Goal: Book appointment/travel/reservation

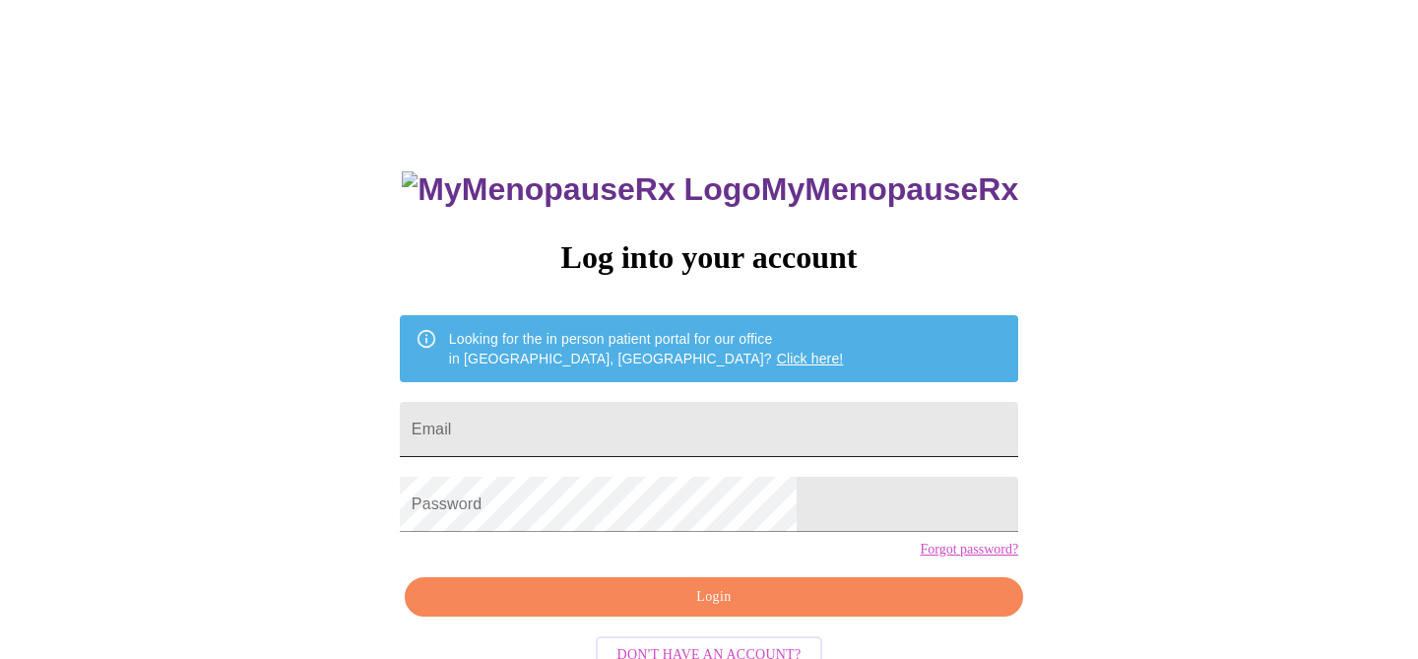
click at [592, 439] on input "Email" at bounding box center [709, 429] width 618 height 55
type input "[EMAIL_ADDRESS][DOMAIN_NAME]"
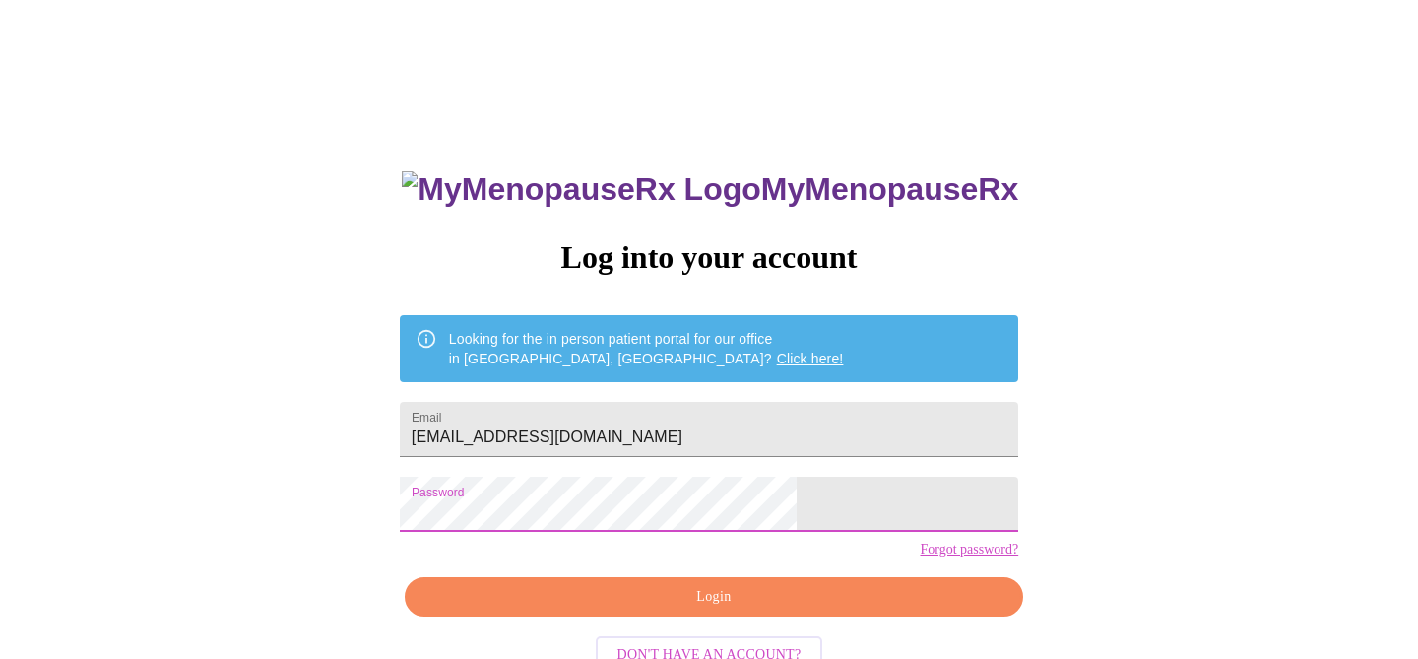
click at [722, 609] on span "Login" at bounding box center [713, 597] width 573 height 25
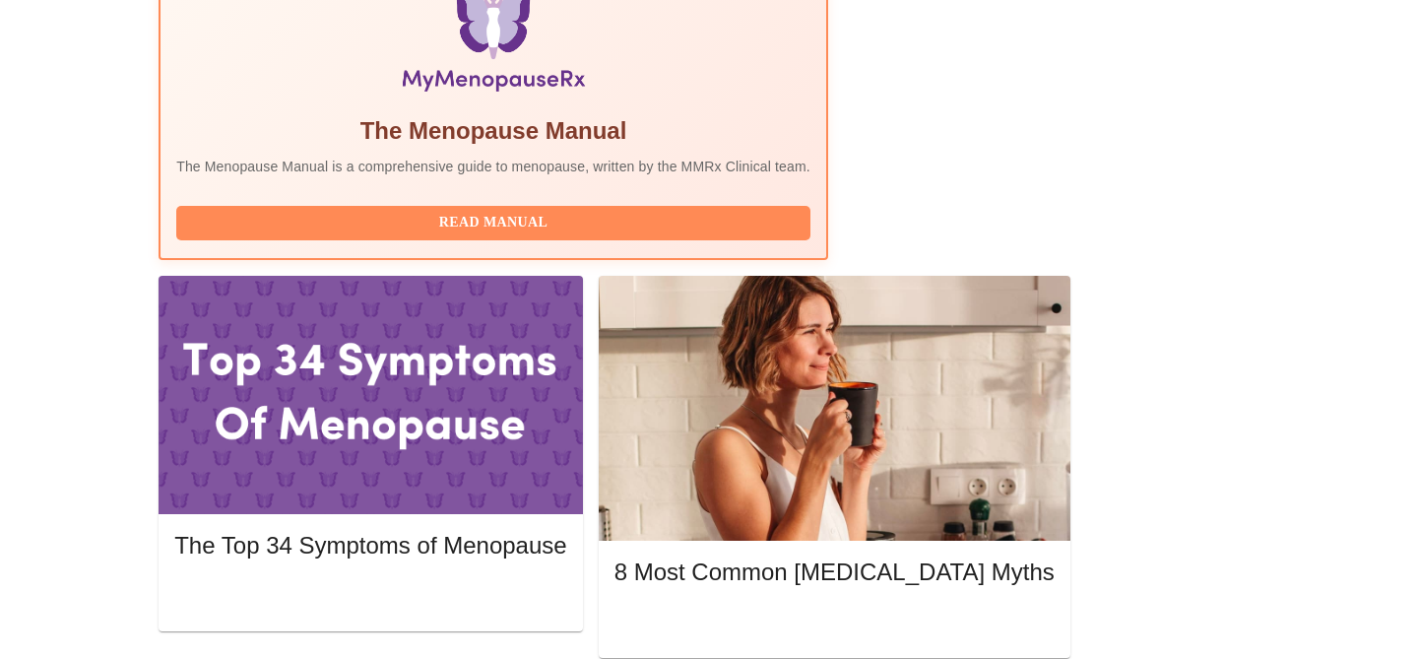
scroll to position [692, 0]
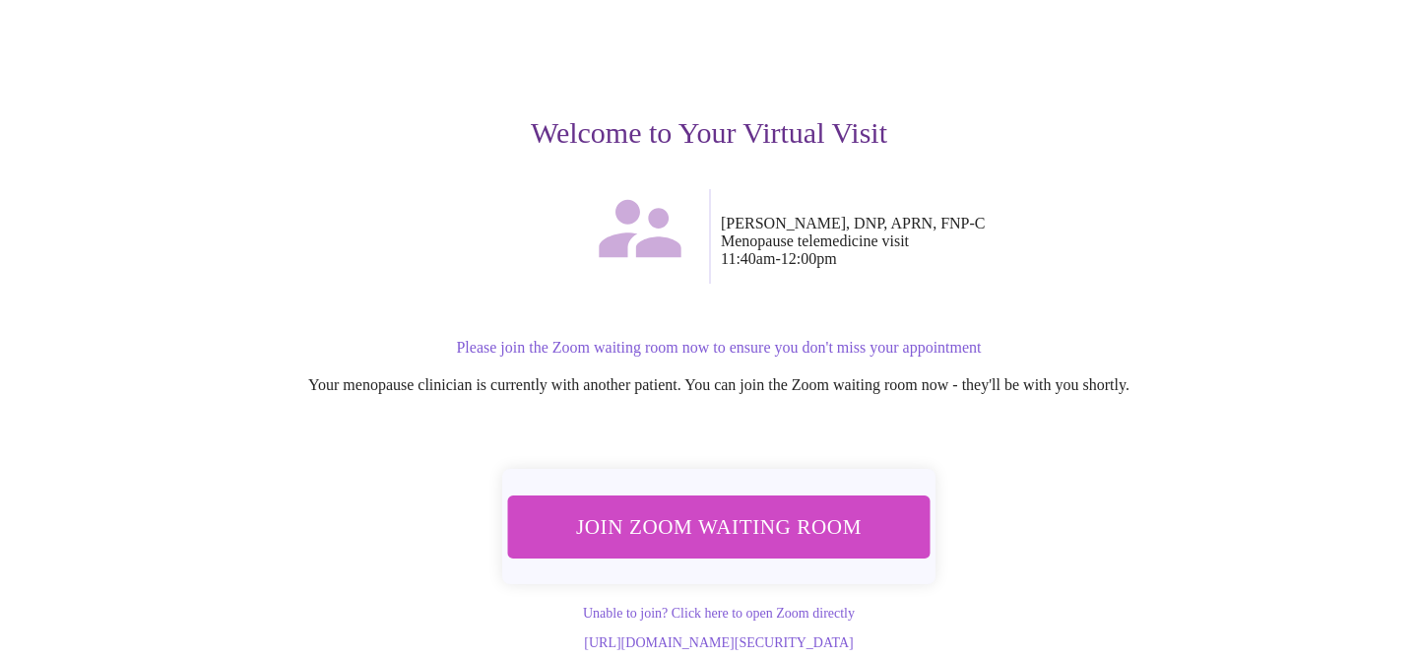
scroll to position [163, 0]
click at [703, 508] on span "Join Zoom Waiting Room" at bounding box center [719, 526] width 372 height 36
